Goal: Check status

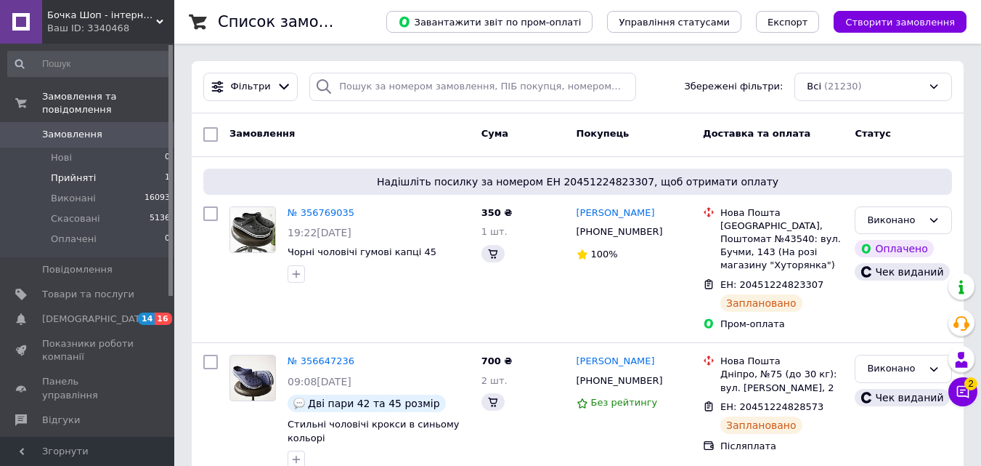
click at [110, 168] on li "Прийняті 1" at bounding box center [89, 178] width 179 height 20
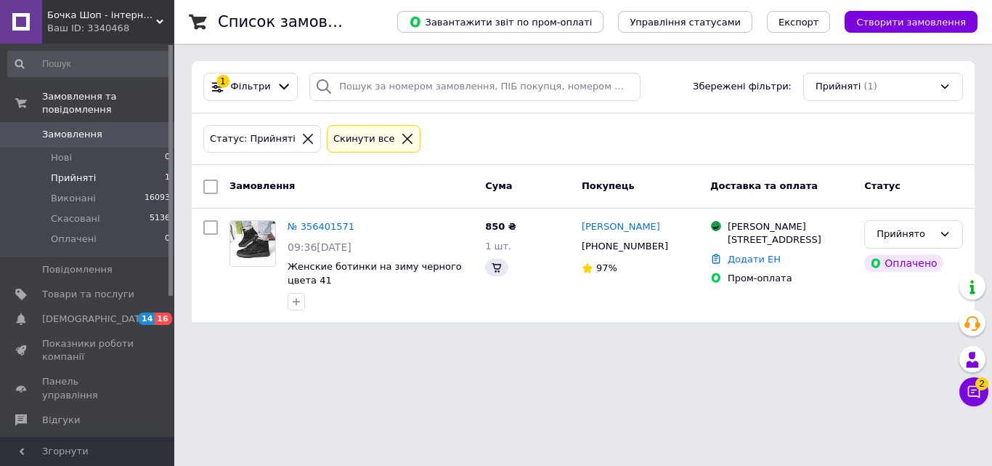
click at [129, 128] on span "Замовлення" at bounding box center [88, 134] width 92 height 13
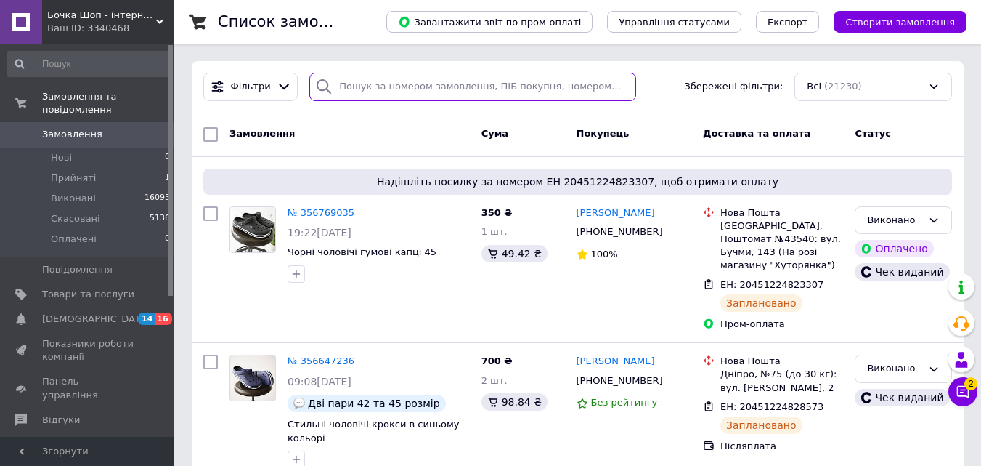
click at [455, 89] on input "search" at bounding box center [472, 87] width 326 height 28
paste input "0683579137"
type input "0683579137"
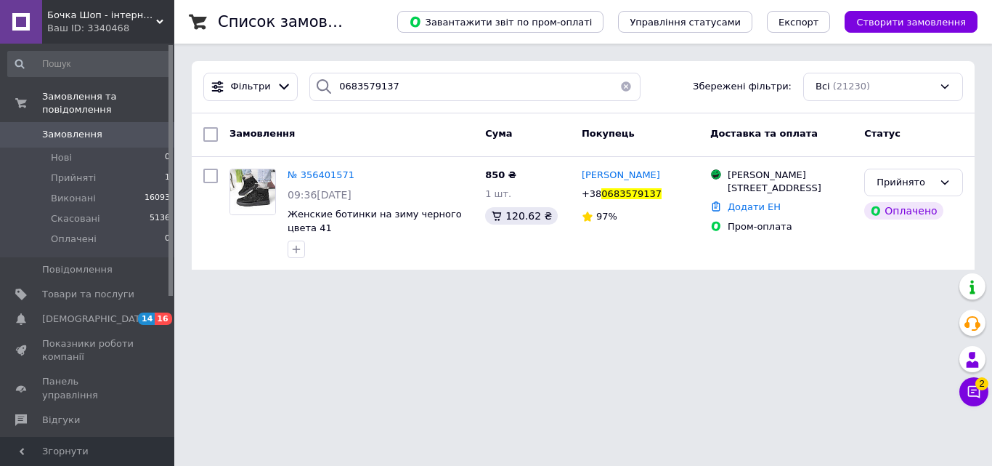
click at [86, 128] on span "Замовлення" at bounding box center [72, 134] width 60 height 13
